Goal: Task Accomplishment & Management: Use online tool/utility

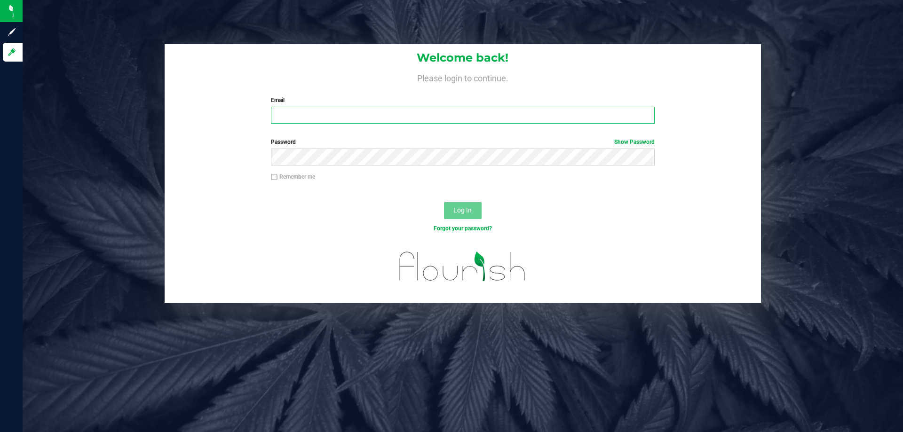
click at [422, 117] on input "Email" at bounding box center [462, 115] width 383 height 17
type input "[EMAIL_ADDRESS][DOMAIN_NAME]"
click at [448, 202] on button "Log In" at bounding box center [463, 210] width 38 height 17
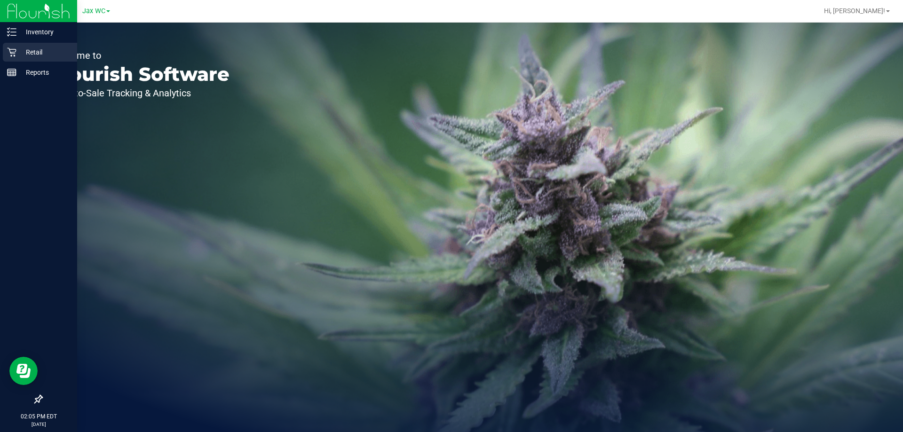
click at [14, 55] on icon at bounding box center [11, 51] width 9 height 9
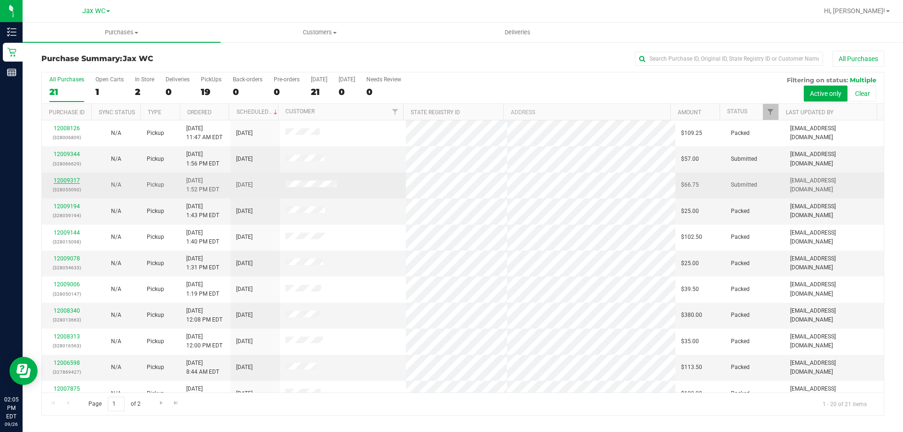
click at [72, 182] on link "12009317" at bounding box center [67, 180] width 26 height 7
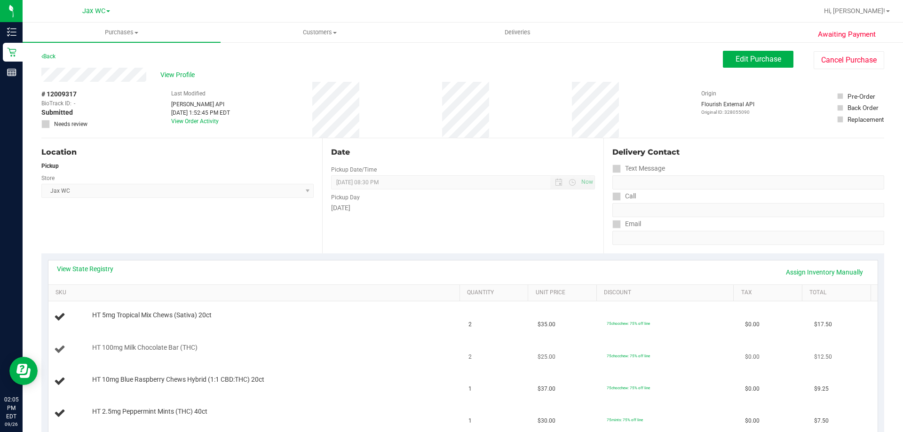
scroll to position [141, 0]
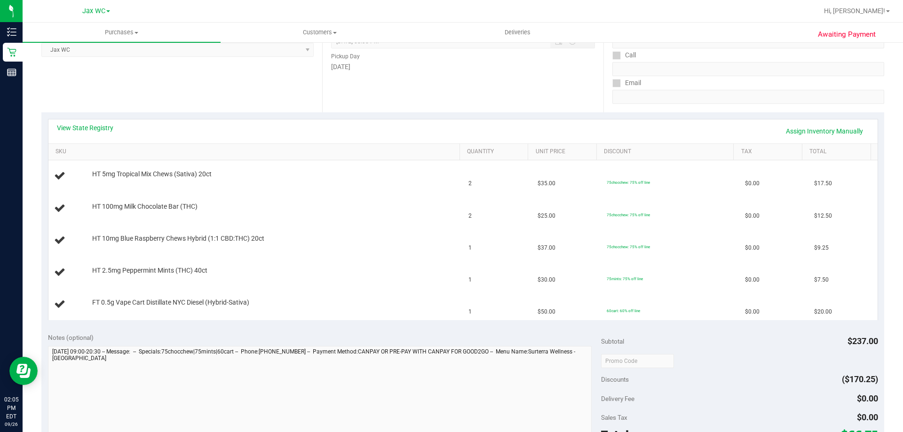
click at [94, 137] on div "View State Registry Assign Inventory Manually" at bounding box center [463, 131] width 812 height 16
click at [94, 127] on link "View State Registry" at bounding box center [85, 127] width 56 height 9
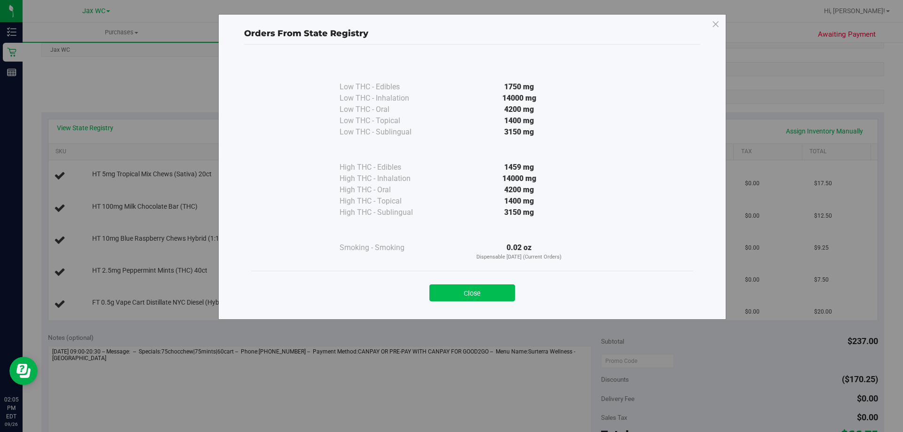
click at [476, 291] on button "Close" at bounding box center [472, 292] width 86 height 17
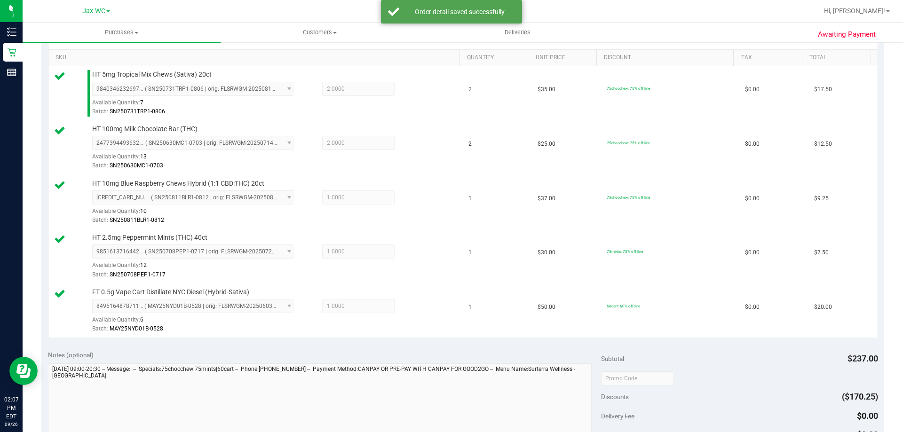
scroll to position [329, 0]
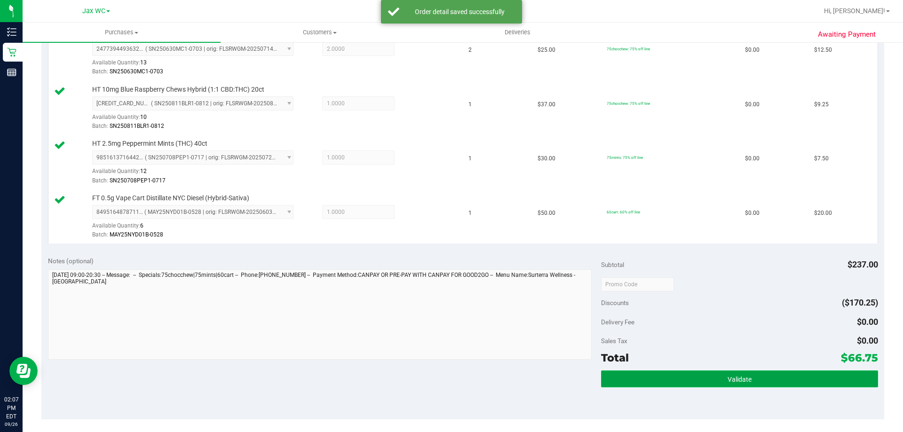
click at [672, 374] on button "Validate" at bounding box center [739, 379] width 276 height 17
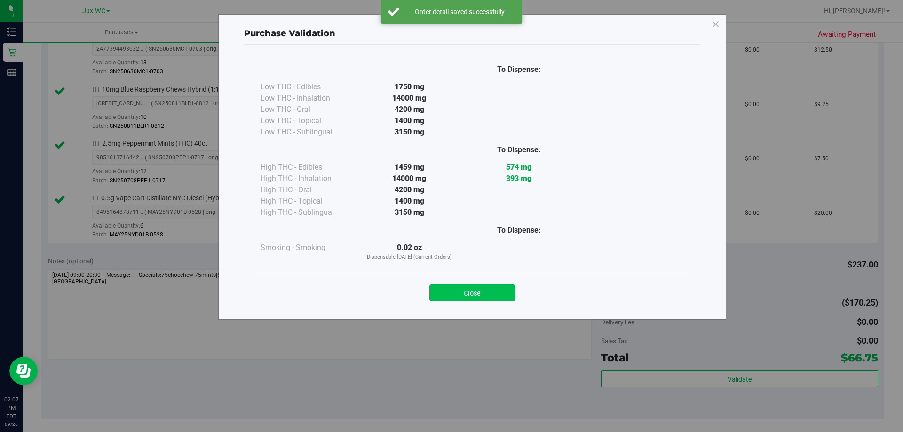
click at [504, 299] on button "Close" at bounding box center [472, 292] width 86 height 17
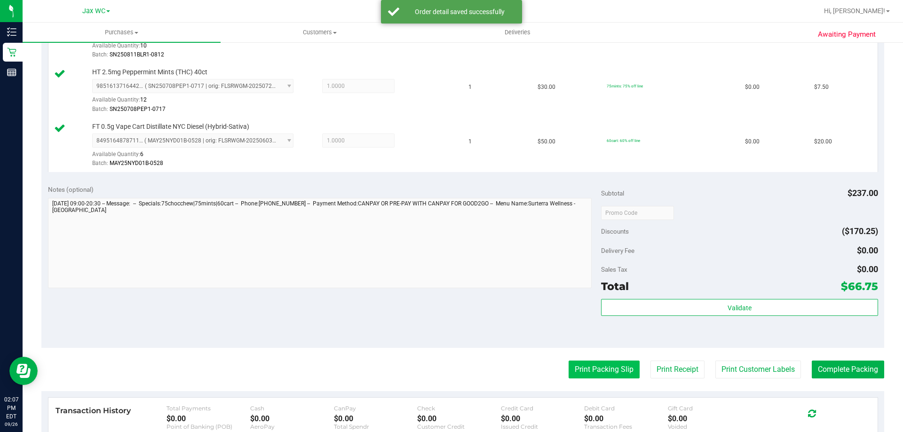
scroll to position [470, 0]
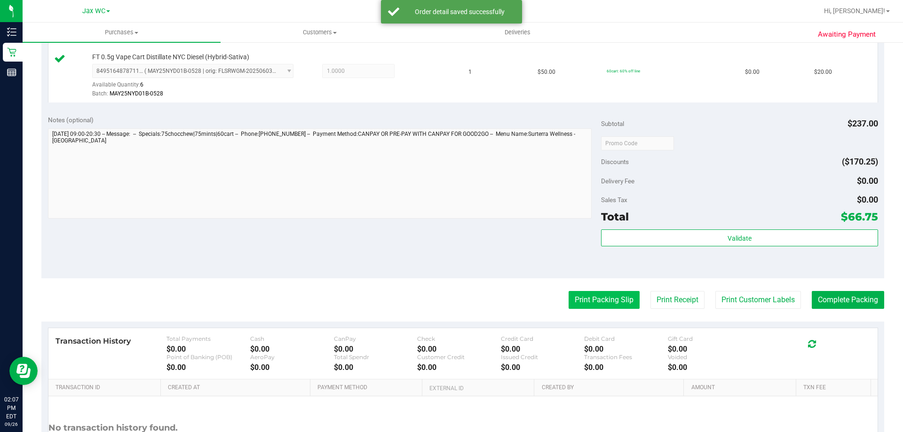
click at [579, 304] on button "Print Packing Slip" at bounding box center [603, 300] width 71 height 18
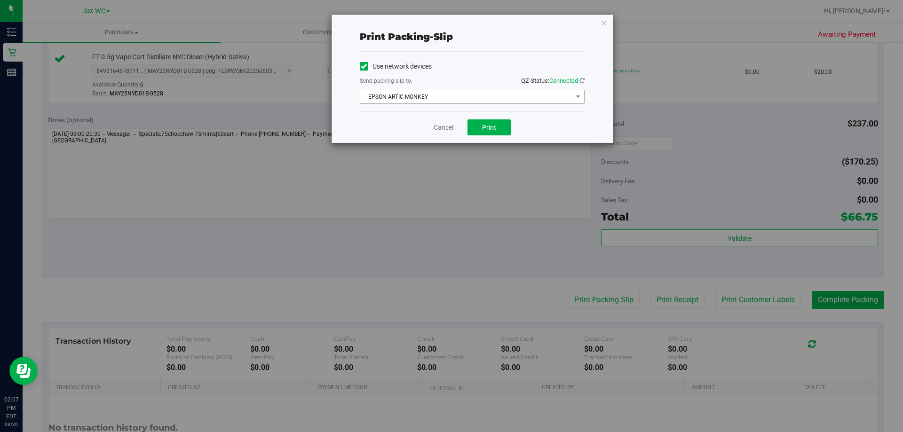
click at [485, 103] on span "EPSON-ARTIC-MONKEY" at bounding box center [466, 96] width 212 height 13
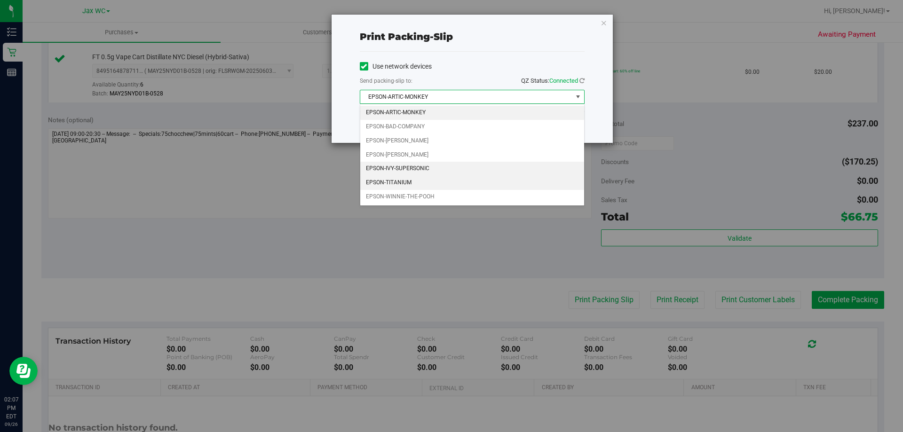
click at [422, 180] on li "EPSON-TITANIUM" at bounding box center [472, 183] width 224 height 14
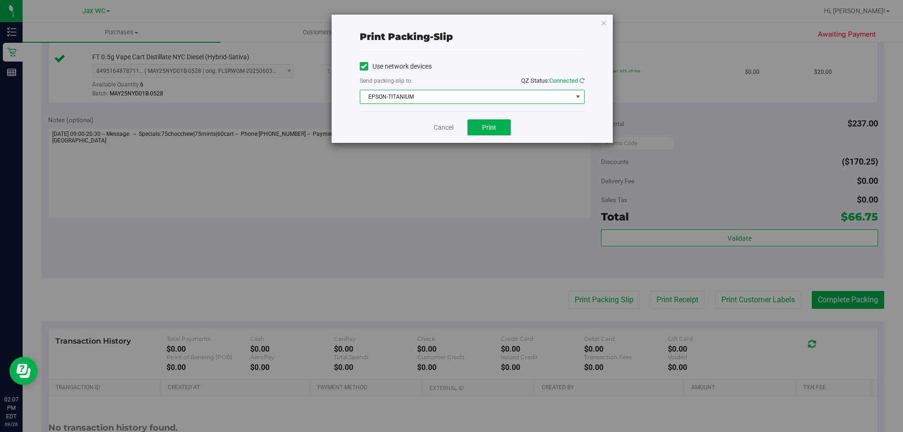
click at [413, 144] on div "Print packing-slip Use network devices Send packing-slip to: QZ Status: Connect…" at bounding box center [455, 216] width 910 height 432
click at [491, 129] on span "Print" at bounding box center [489, 128] width 14 height 8
click at [600, 24] on div "Print packing-slip Use network devices Send packing-slip to: QZ Status: Connect…" at bounding box center [472, 79] width 281 height 128
click at [604, 23] on icon "button" at bounding box center [603, 22] width 7 height 11
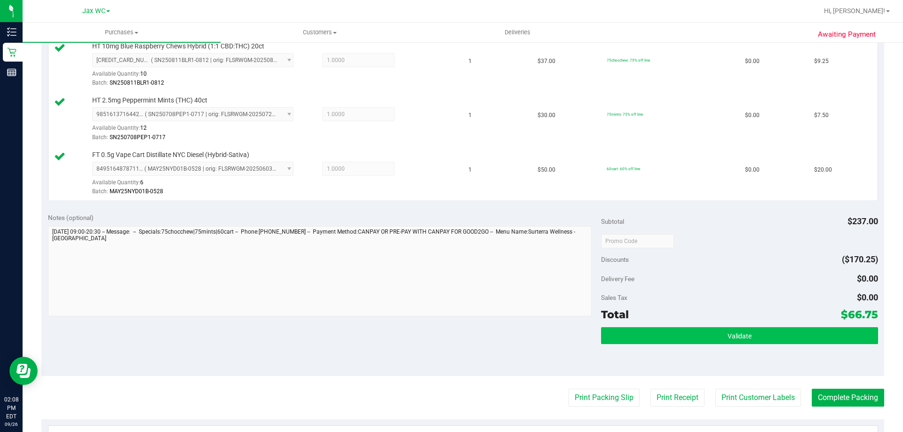
scroll to position [376, 0]
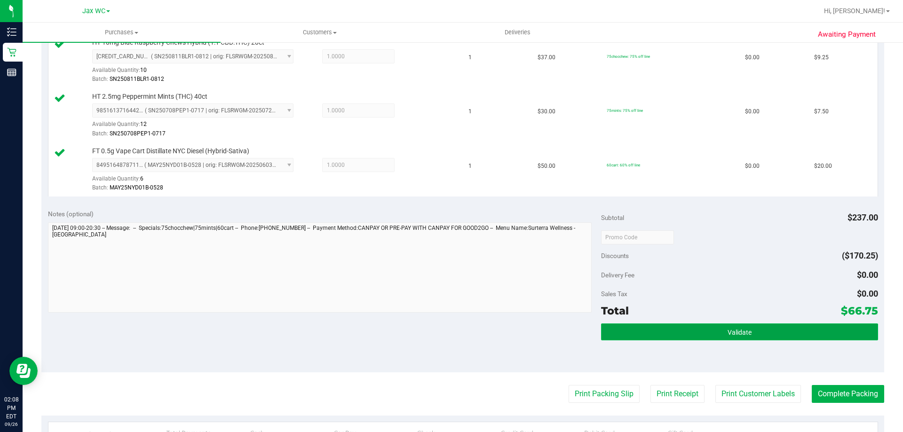
click at [686, 325] on button "Validate" at bounding box center [739, 332] width 276 height 17
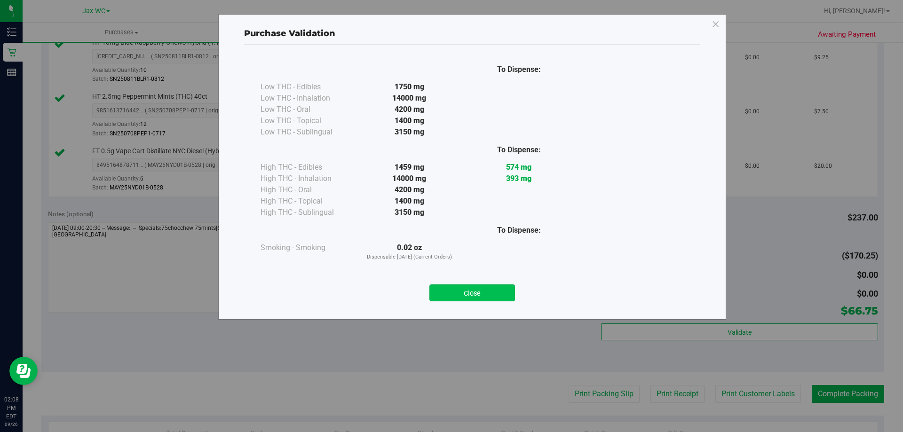
click at [467, 285] on button "Close" at bounding box center [472, 292] width 86 height 17
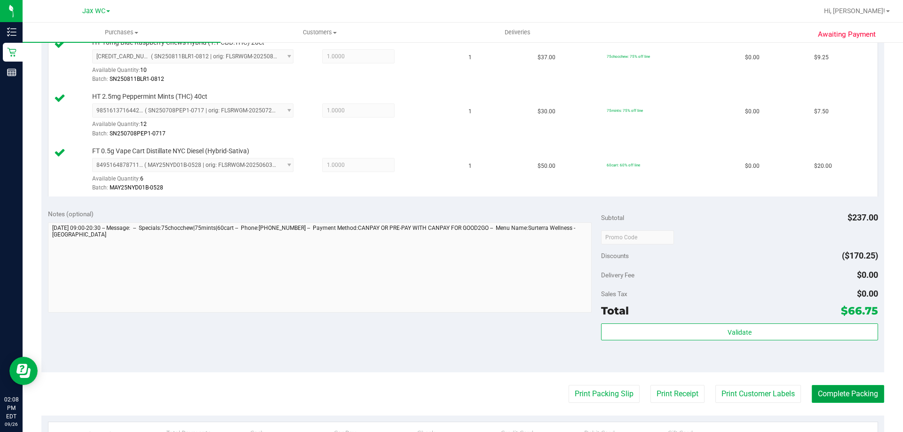
click at [825, 390] on button "Complete Packing" at bounding box center [848, 394] width 72 height 18
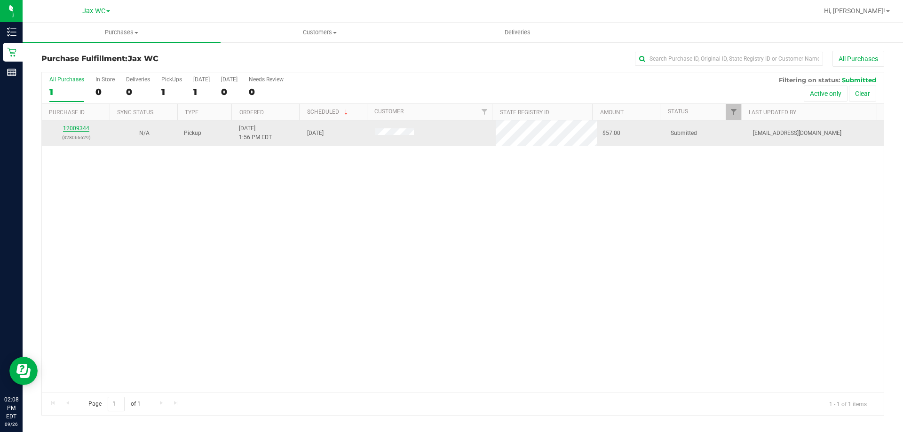
click at [77, 126] on link "12009344" at bounding box center [76, 128] width 26 height 7
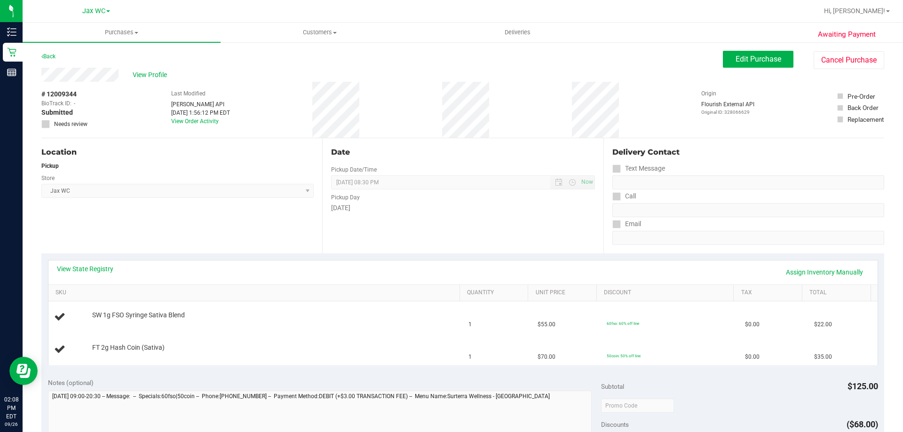
scroll to position [47, 0]
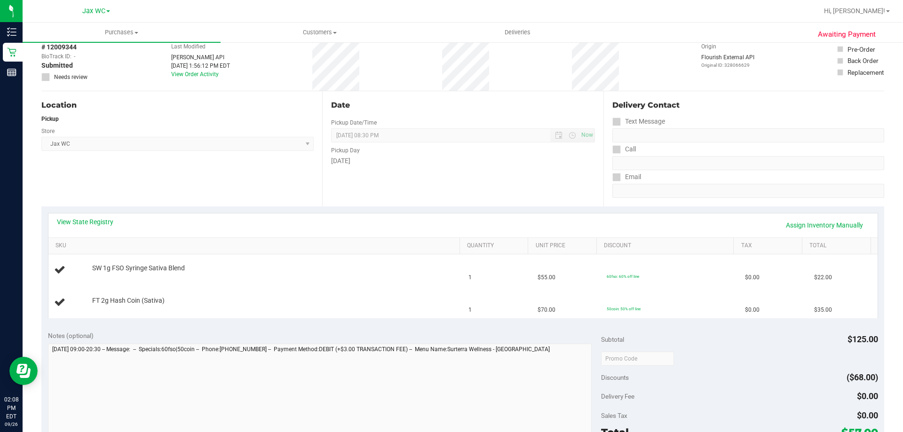
click at [101, 240] on th "SKU" at bounding box center [253, 246] width 411 height 17
click at [88, 222] on link "View State Registry" at bounding box center [85, 221] width 56 height 9
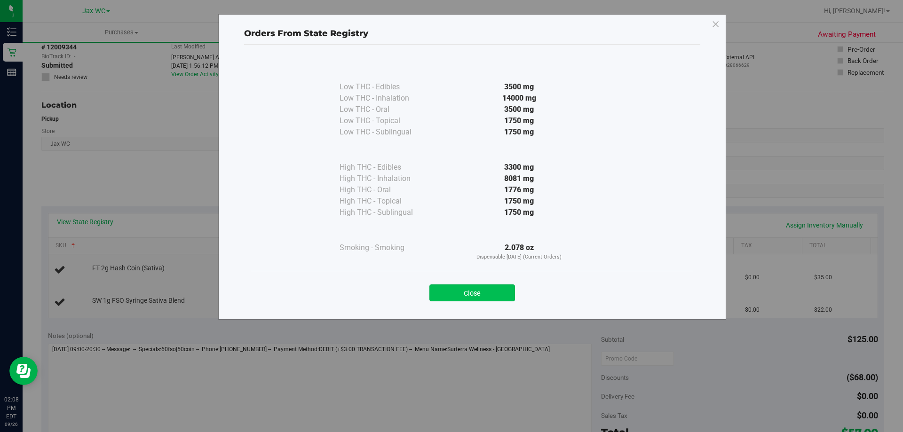
click at [445, 287] on button "Close" at bounding box center [472, 292] width 86 height 17
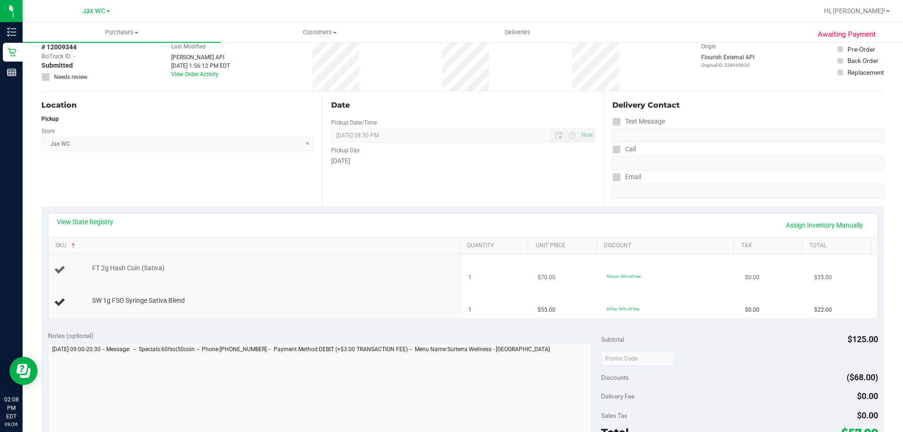
click at [300, 282] on td "FT 2g Hash Coin (Sativa)" at bounding box center [255, 270] width 415 height 32
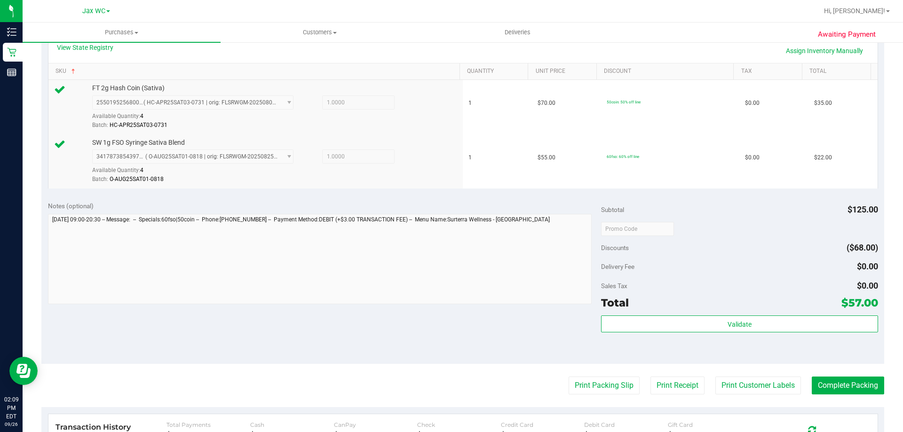
scroll to position [282, 0]
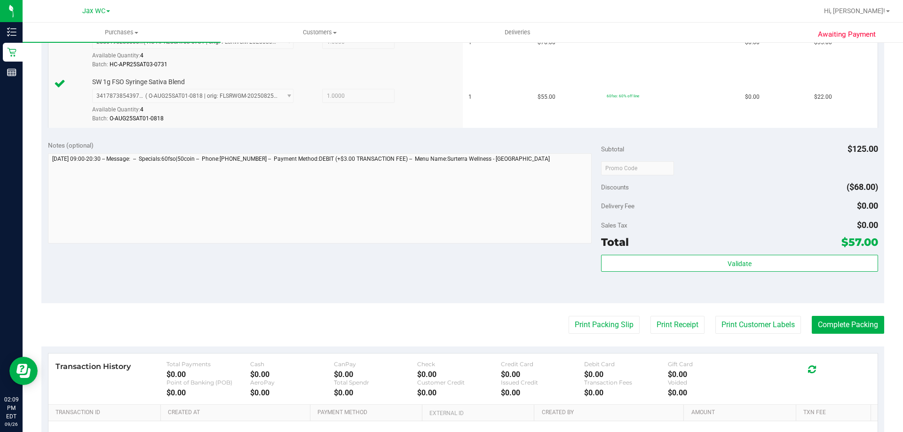
click at [680, 273] on div "Validate" at bounding box center [739, 276] width 276 height 42
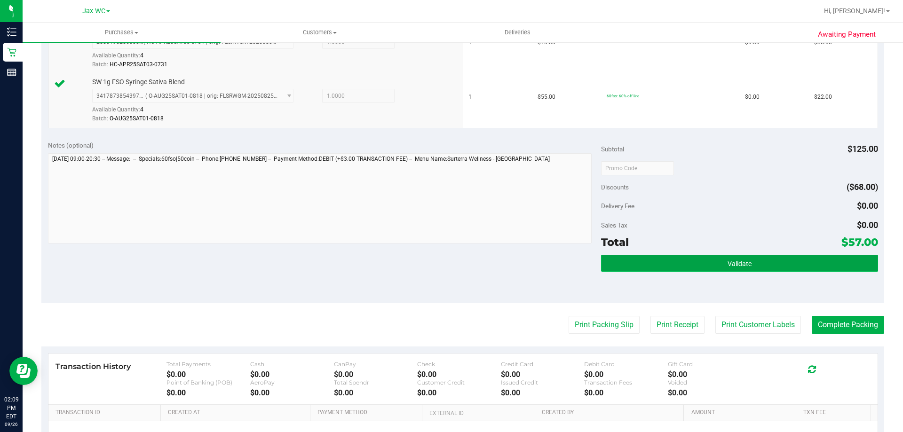
click at [680, 268] on button "Validate" at bounding box center [739, 263] width 276 height 17
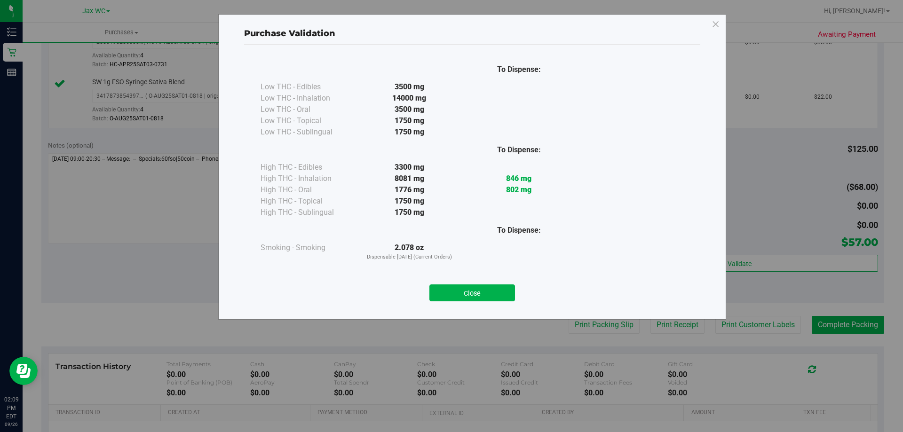
drag, startPoint x: 491, startPoint y: 287, endPoint x: 513, endPoint y: 299, distance: 24.4
click at [491, 288] on button "Close" at bounding box center [472, 292] width 86 height 17
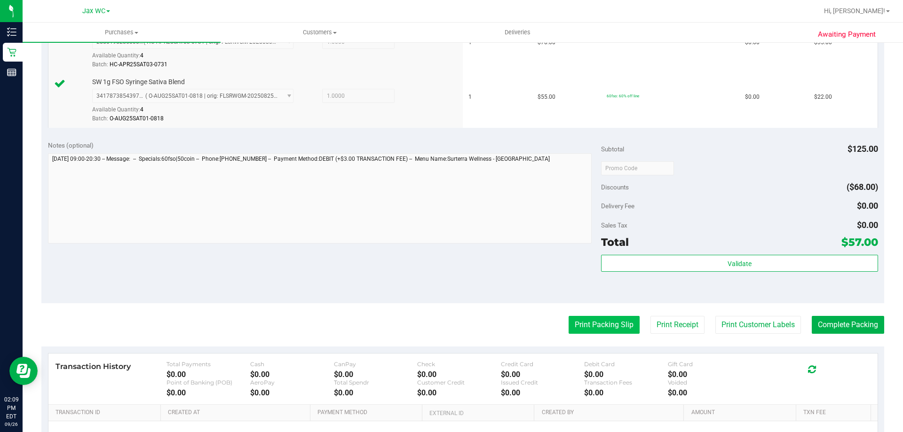
click at [571, 323] on button "Print Packing Slip" at bounding box center [603, 325] width 71 height 18
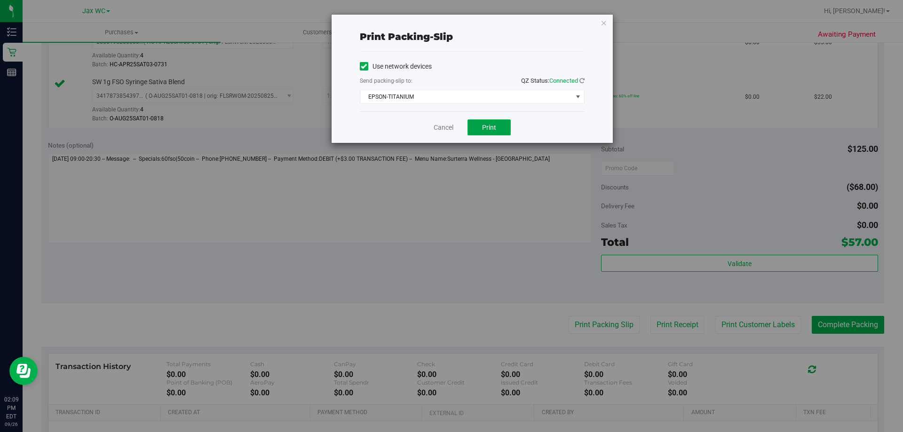
click at [496, 131] on button "Print" at bounding box center [488, 127] width 43 height 16
click at [602, 21] on icon "button" at bounding box center [603, 22] width 7 height 11
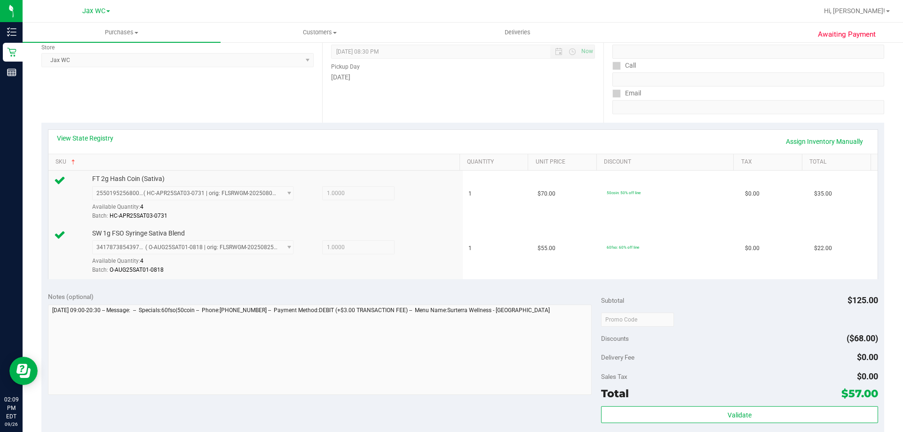
scroll to position [188, 0]
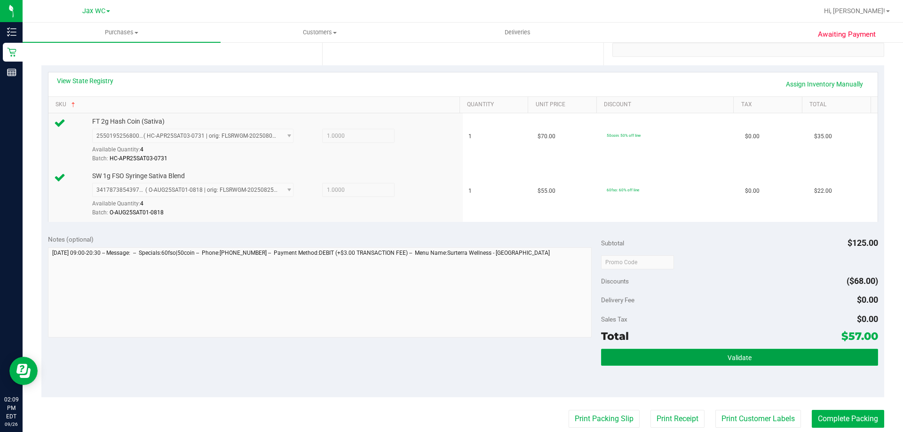
click at [775, 349] on button "Validate" at bounding box center [739, 357] width 276 height 17
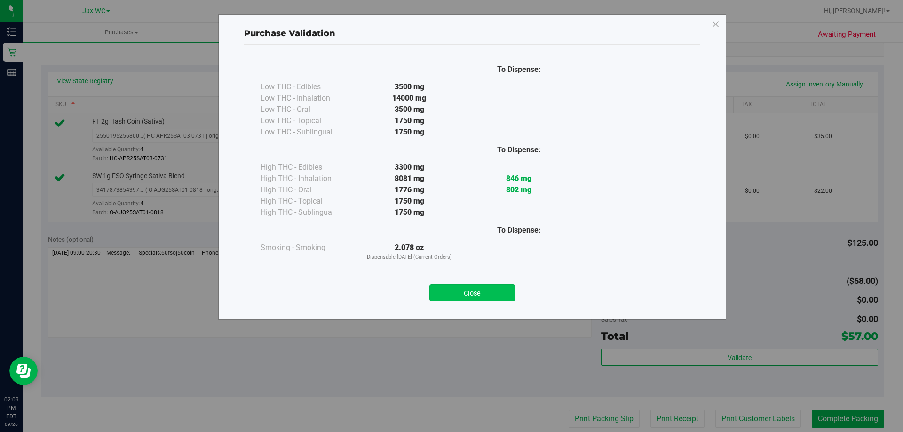
click at [486, 289] on button "Close" at bounding box center [472, 292] width 86 height 17
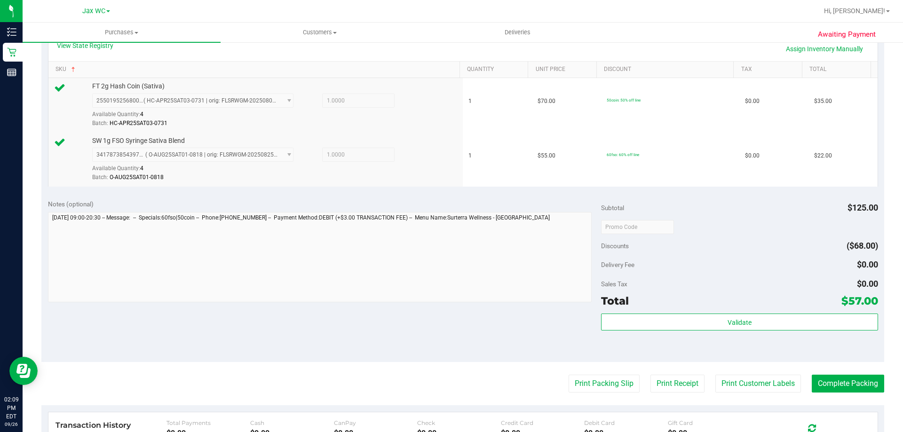
scroll to position [282, 0]
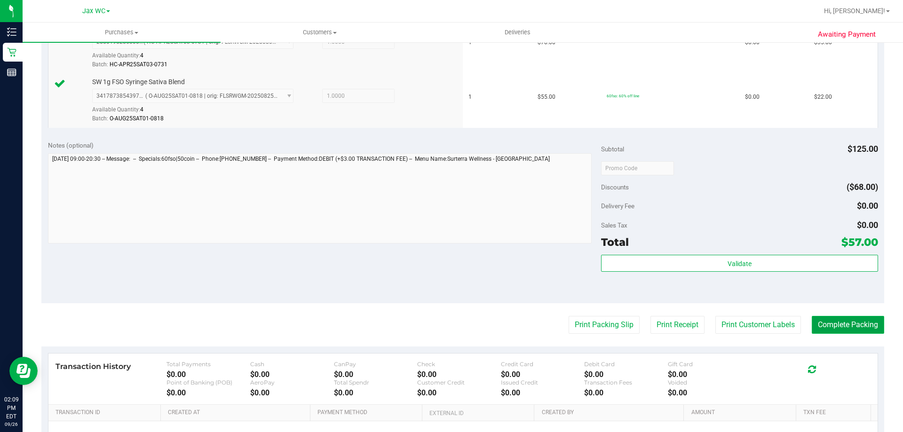
click at [822, 323] on button "Complete Packing" at bounding box center [848, 325] width 72 height 18
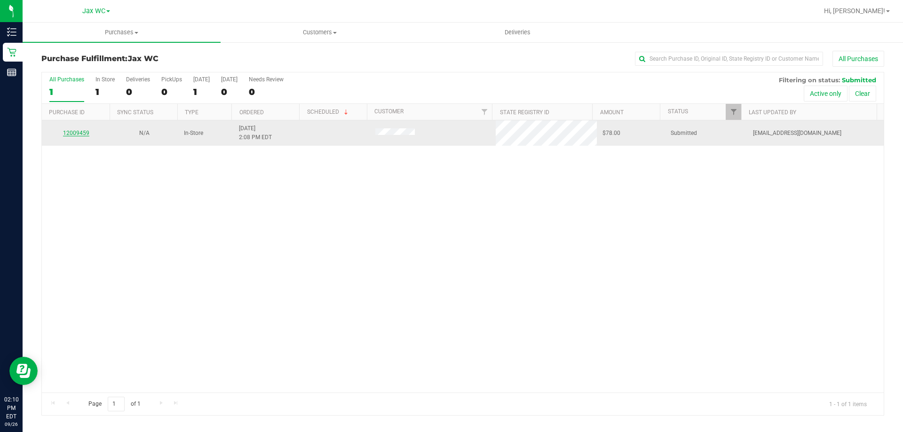
click at [87, 131] on link "12009459" at bounding box center [76, 133] width 26 height 7
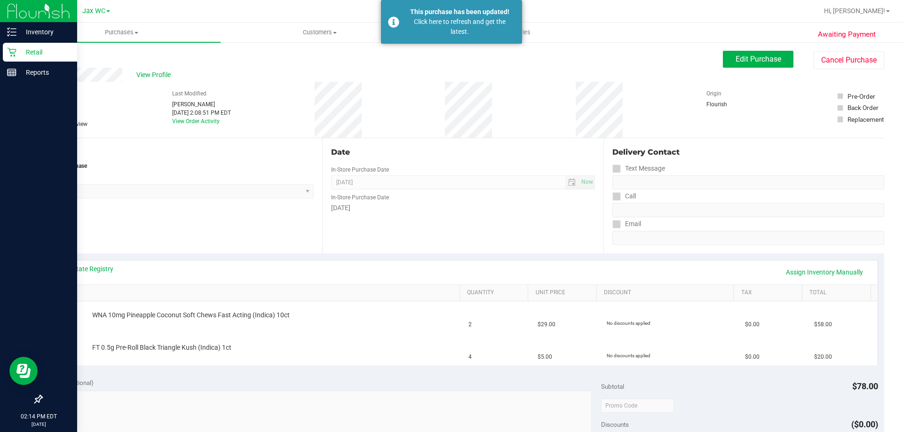
click at [11, 51] on icon at bounding box center [11, 51] width 9 height 9
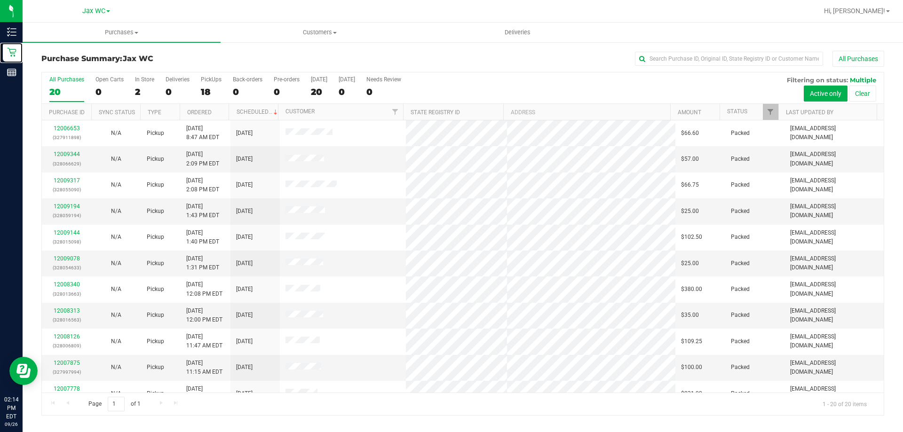
scroll to position [248, 0]
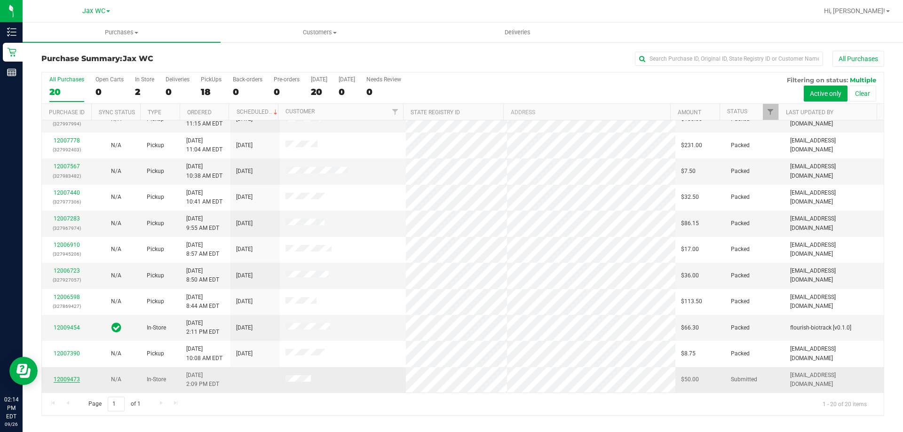
click at [74, 380] on link "12009473" at bounding box center [67, 379] width 26 height 7
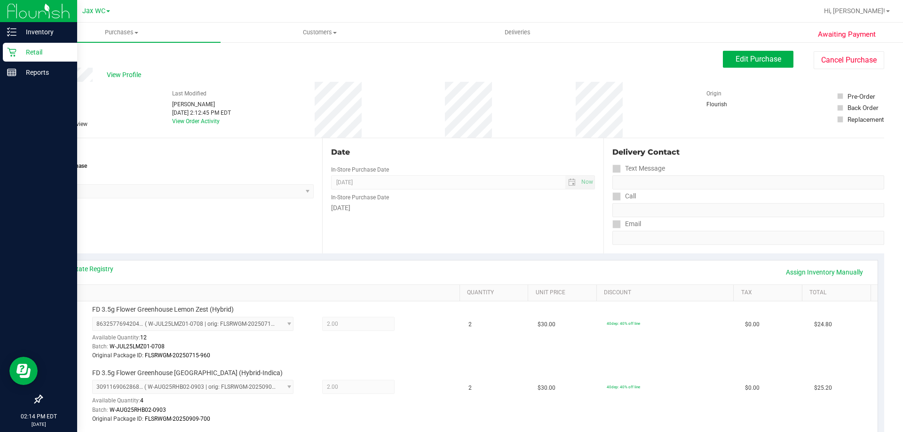
click at [30, 50] on p "Retail" at bounding box center [44, 52] width 56 height 11
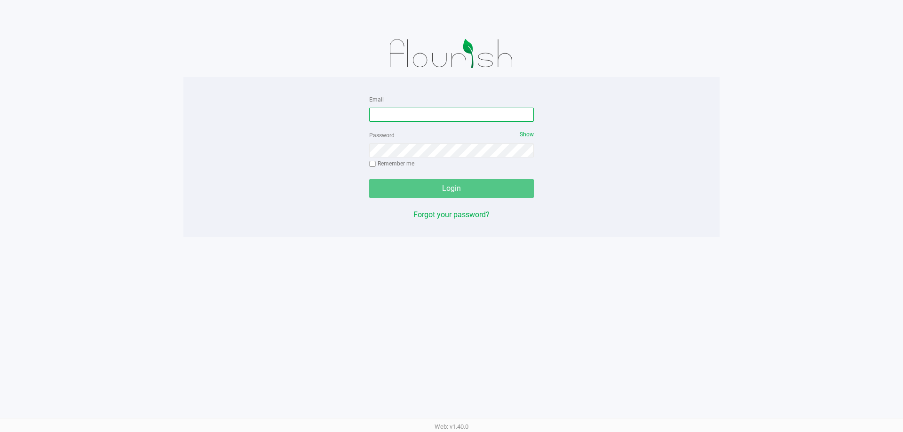
click at [391, 113] on input "Email" at bounding box center [451, 115] width 165 height 14
type input "[EMAIL_ADDRESS][DOMAIN_NAME]"
click at [387, 137] on label "Password" at bounding box center [381, 135] width 25 height 8
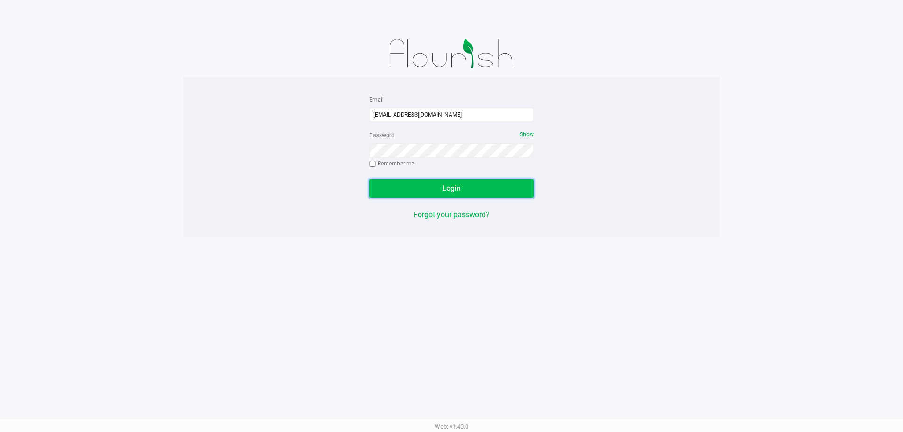
click at [503, 190] on button "Login" at bounding box center [451, 188] width 165 height 19
